Goal: Task Accomplishment & Management: Complete application form

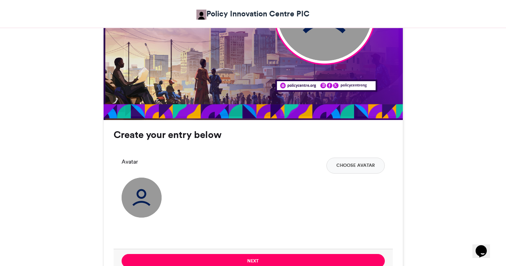
scroll to position [440, 0]
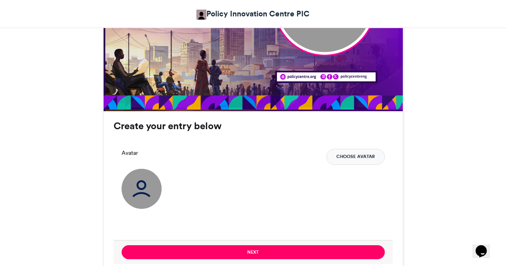
click at [351, 158] on button "Choose Avatar" at bounding box center [355, 157] width 58 height 16
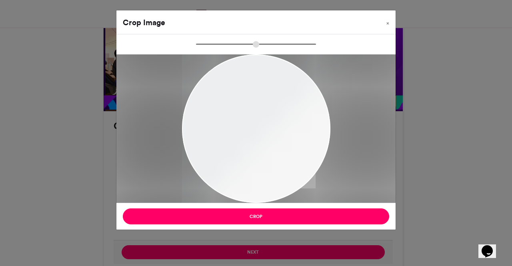
type input "******"
click at [388, 21] on span "×" at bounding box center [387, 23] width 3 height 5
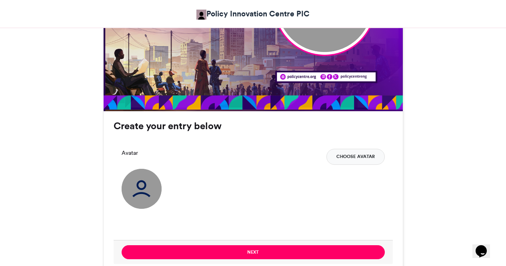
click at [363, 155] on button "Choose Avatar" at bounding box center [355, 157] width 58 height 16
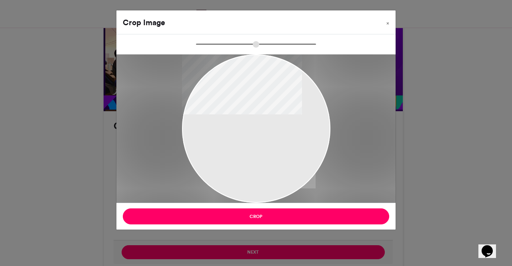
type input "******"
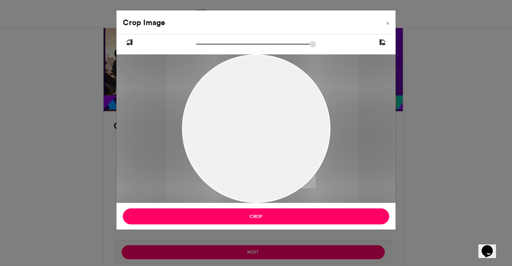
drag, startPoint x: 249, startPoint y: 112, endPoint x: 255, endPoint y: 121, distance: 11.0
click at [255, 121] on div at bounding box center [262, 128] width 192 height 148
click at [387, 22] on span "×" at bounding box center [387, 23] width 3 height 5
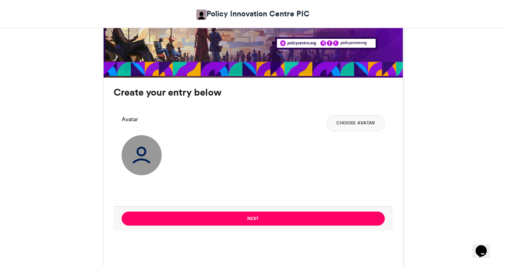
scroll to position [480, 0]
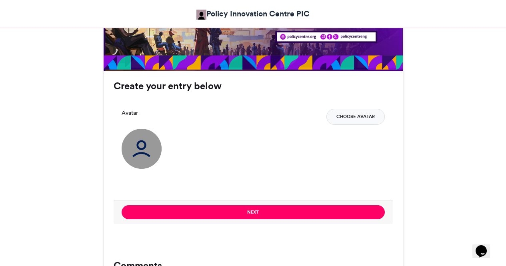
click at [351, 121] on button "Choose Avatar" at bounding box center [355, 117] width 58 height 16
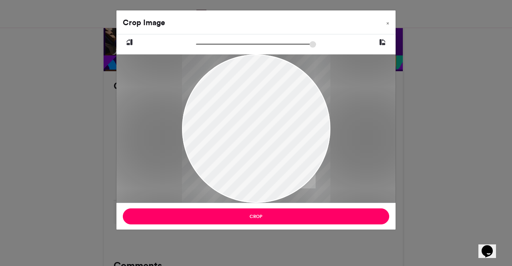
drag, startPoint x: 269, startPoint y: 126, endPoint x: 285, endPoint y: 148, distance: 26.9
click at [285, 148] on div at bounding box center [256, 148] width 148 height 193
click at [388, 21] on span "×" at bounding box center [387, 23] width 3 height 5
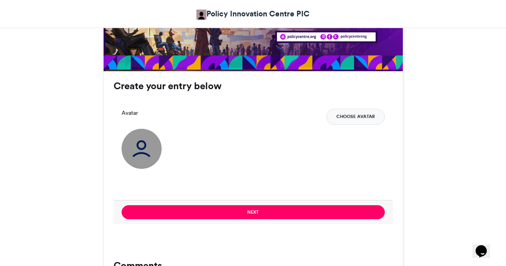
click at [348, 120] on button "Choose Avatar" at bounding box center [355, 117] width 58 height 16
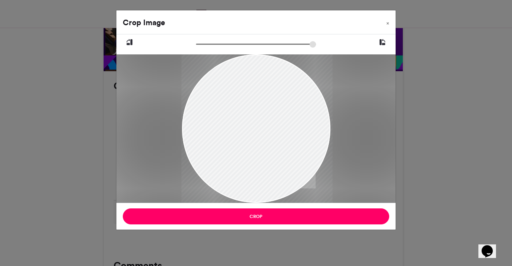
drag, startPoint x: 271, startPoint y: 135, endPoint x: 272, endPoint y: 142, distance: 7.6
click at [272, 142] on div at bounding box center [256, 128] width 151 height 148
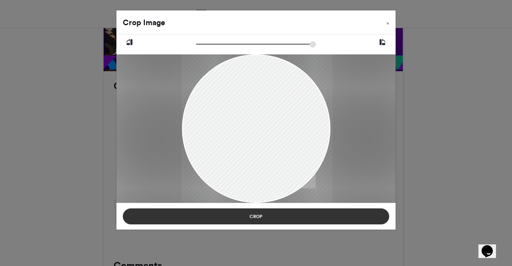
click at [270, 219] on button "Crop" at bounding box center [256, 216] width 266 height 16
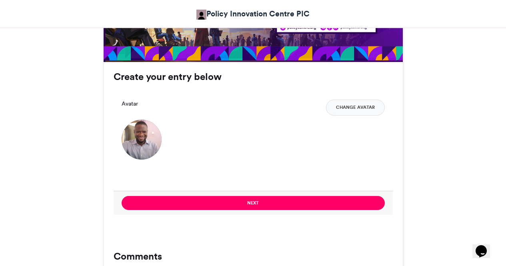
scroll to position [520, 0]
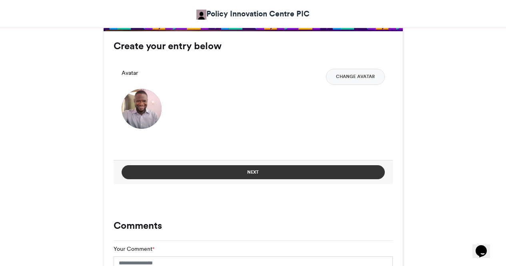
click at [241, 165] on button "Next" at bounding box center [253, 172] width 263 height 14
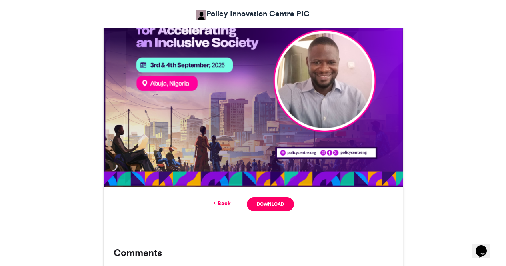
scroll to position [408, 0]
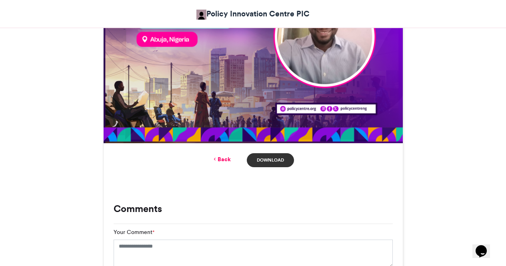
click at [269, 162] on link "Download" at bounding box center [270, 160] width 47 height 14
